Goal: Information Seeking & Learning: Understand process/instructions

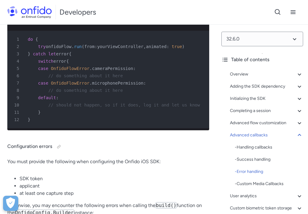
scroll to position [14970, 0]
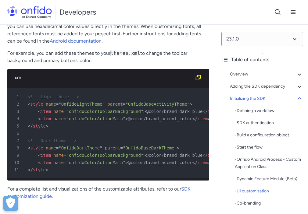
scroll to position [3042, 0]
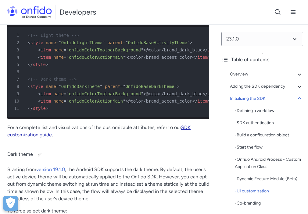
click at [36, 127] on link "SDK customization guide" at bounding box center [98, 131] width 183 height 13
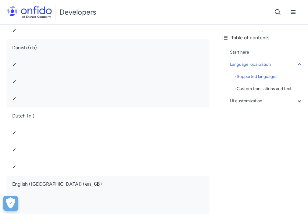
scroll to position [806, 0]
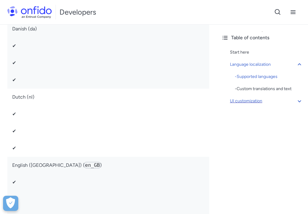
click at [243, 101] on div "UI customization" at bounding box center [266, 101] width 73 height 7
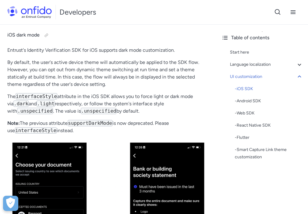
scroll to position [4168, 0]
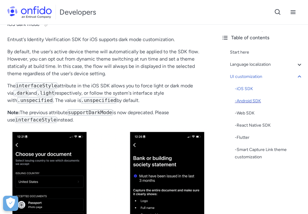
click at [244, 99] on div "- Android SDK" at bounding box center [269, 101] width 68 height 7
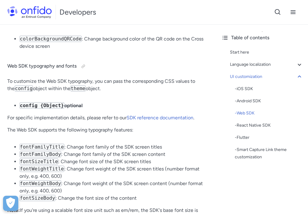
scroll to position [8006, 0]
